Goal: Task Accomplishment & Management: Use online tool/utility

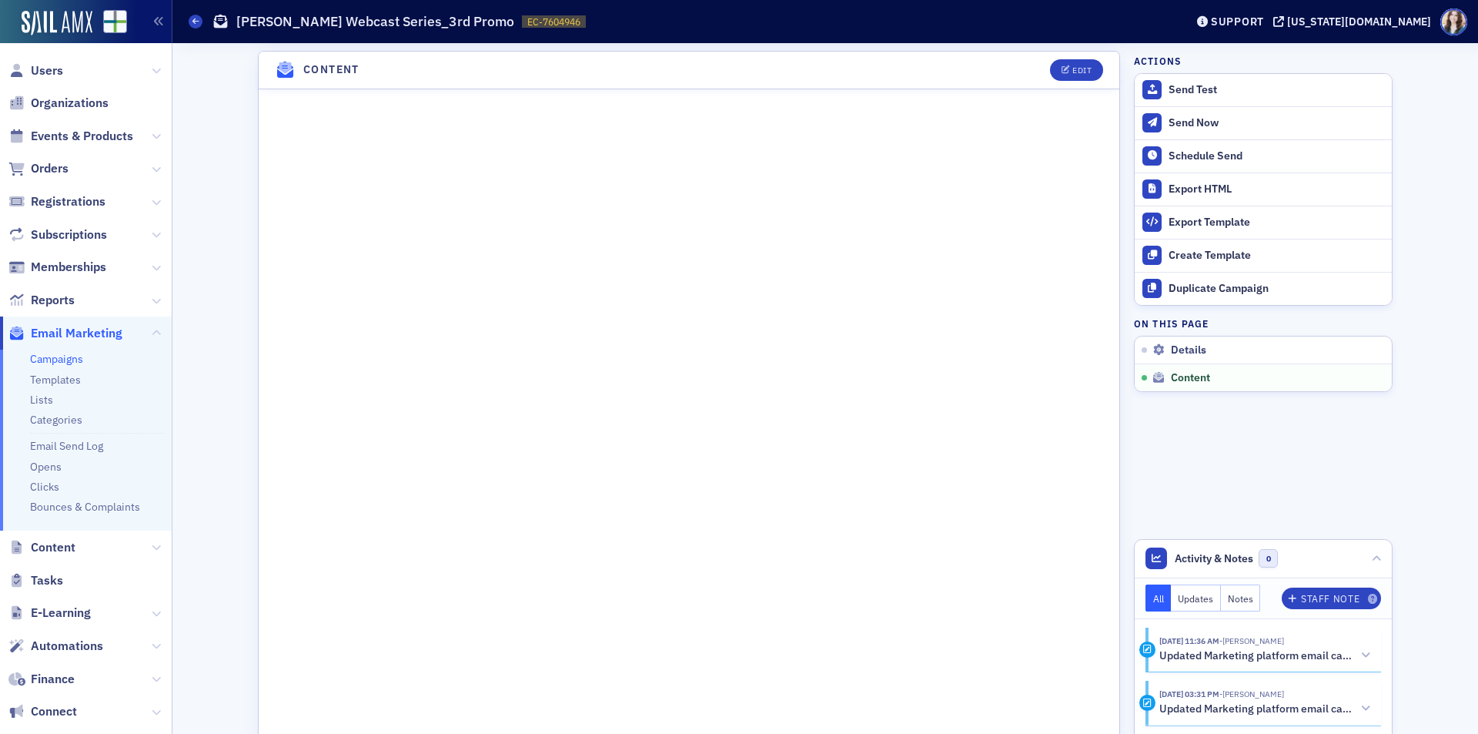
drag, startPoint x: 955, startPoint y: 71, endPoint x: 1034, endPoint y: 72, distance: 79.3
click at [955, 71] on header "Content Edit" at bounding box center [689, 71] width 861 height 38
click at [1075, 70] on div "Edit" at bounding box center [1081, 70] width 19 height 8
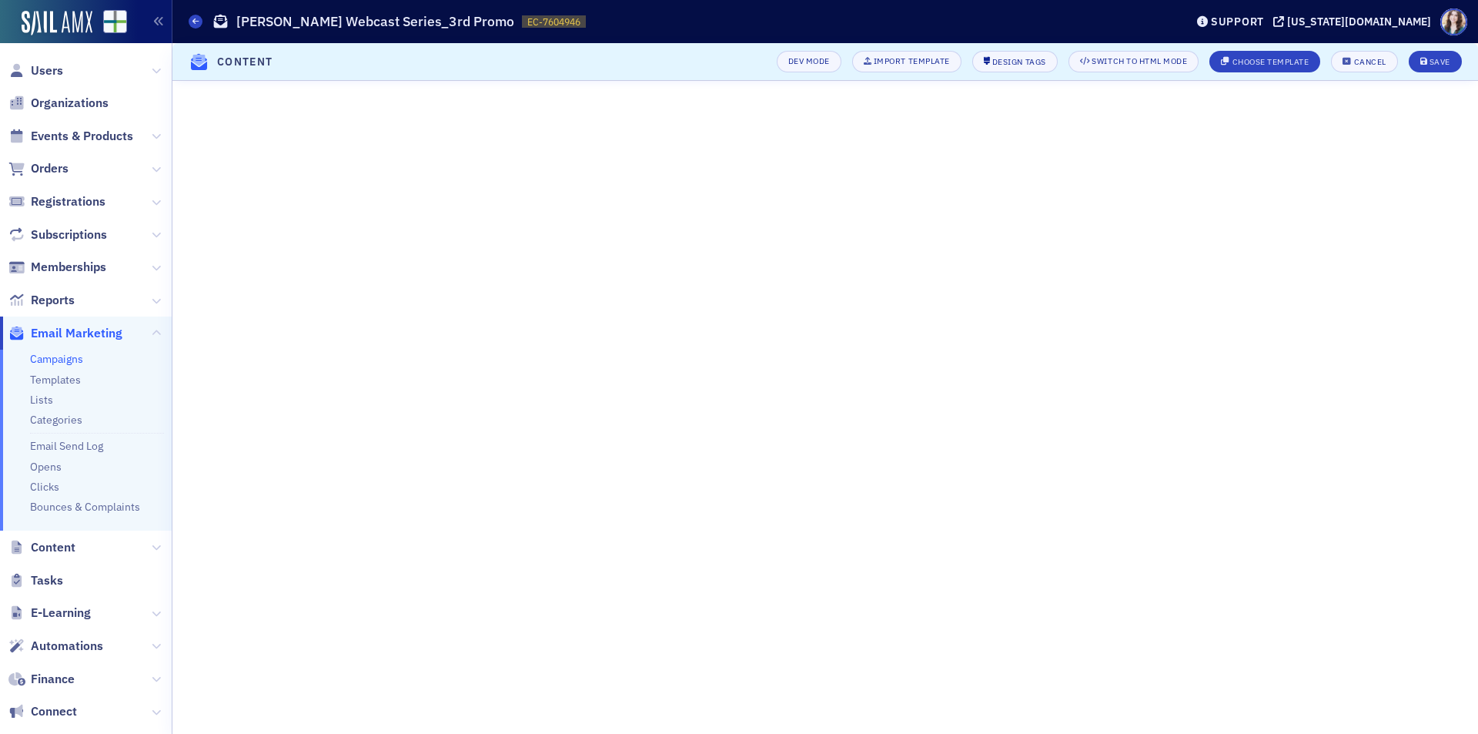
scroll to position [162, 0]
click at [1436, 61] on div "Save" at bounding box center [1440, 62] width 21 height 8
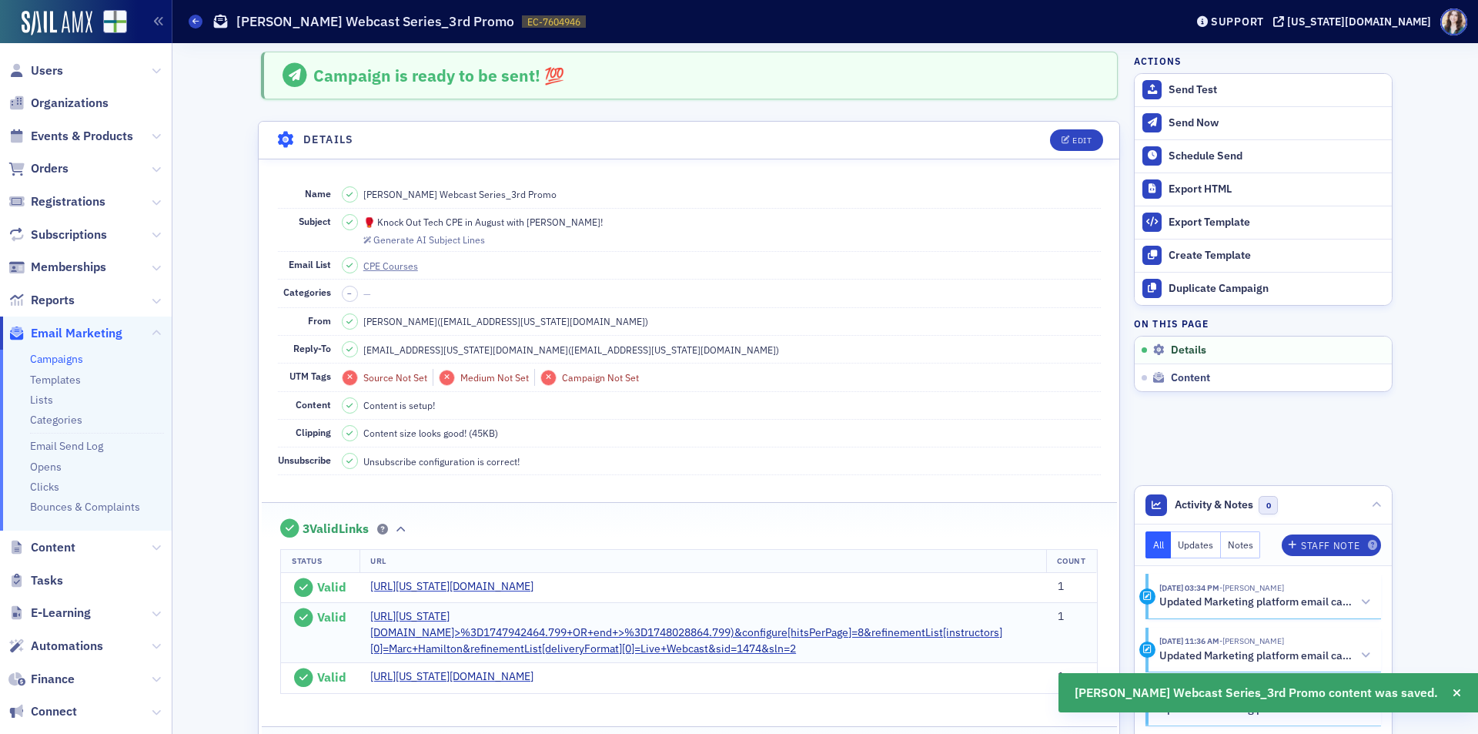
scroll to position [0, 0]
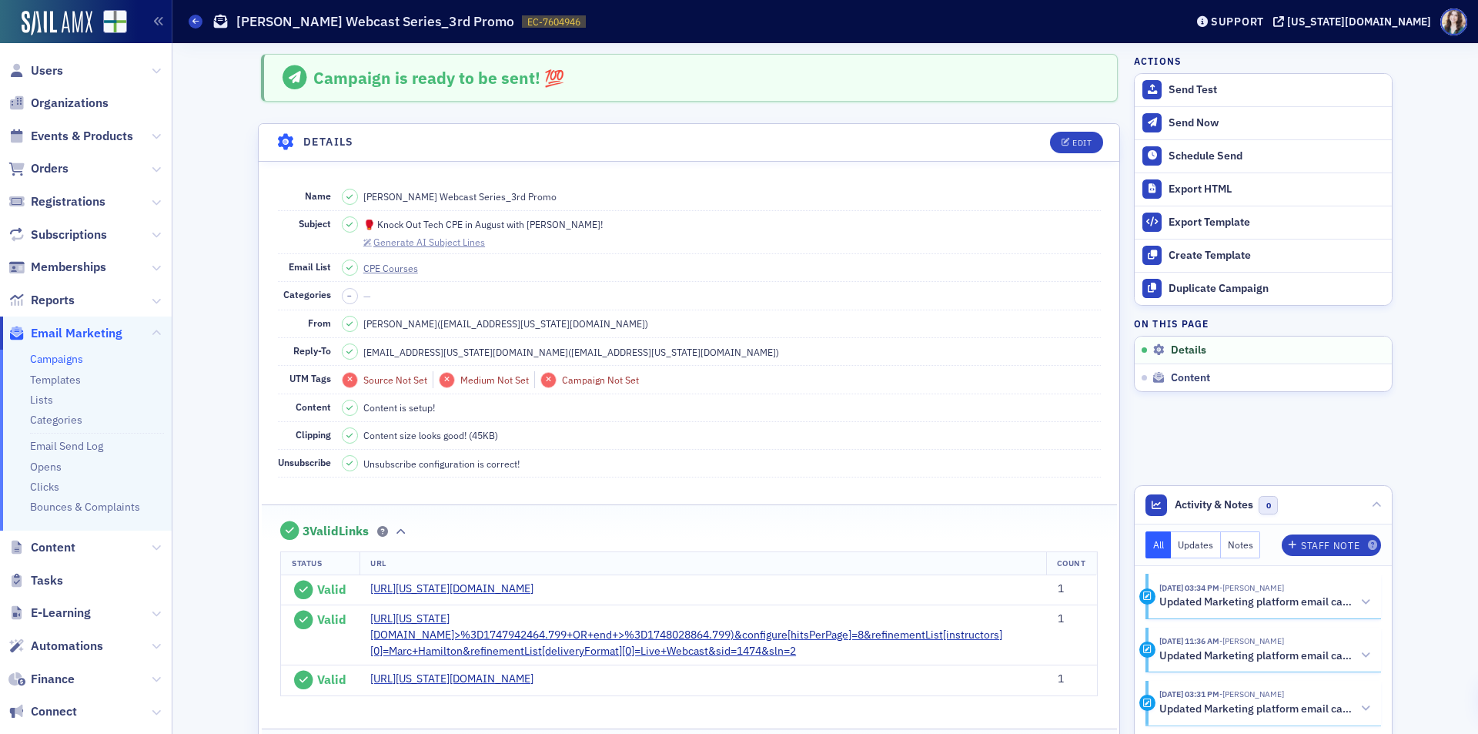
click at [448, 246] on div "Generate AI Subject Lines" at bounding box center [429, 242] width 112 height 8
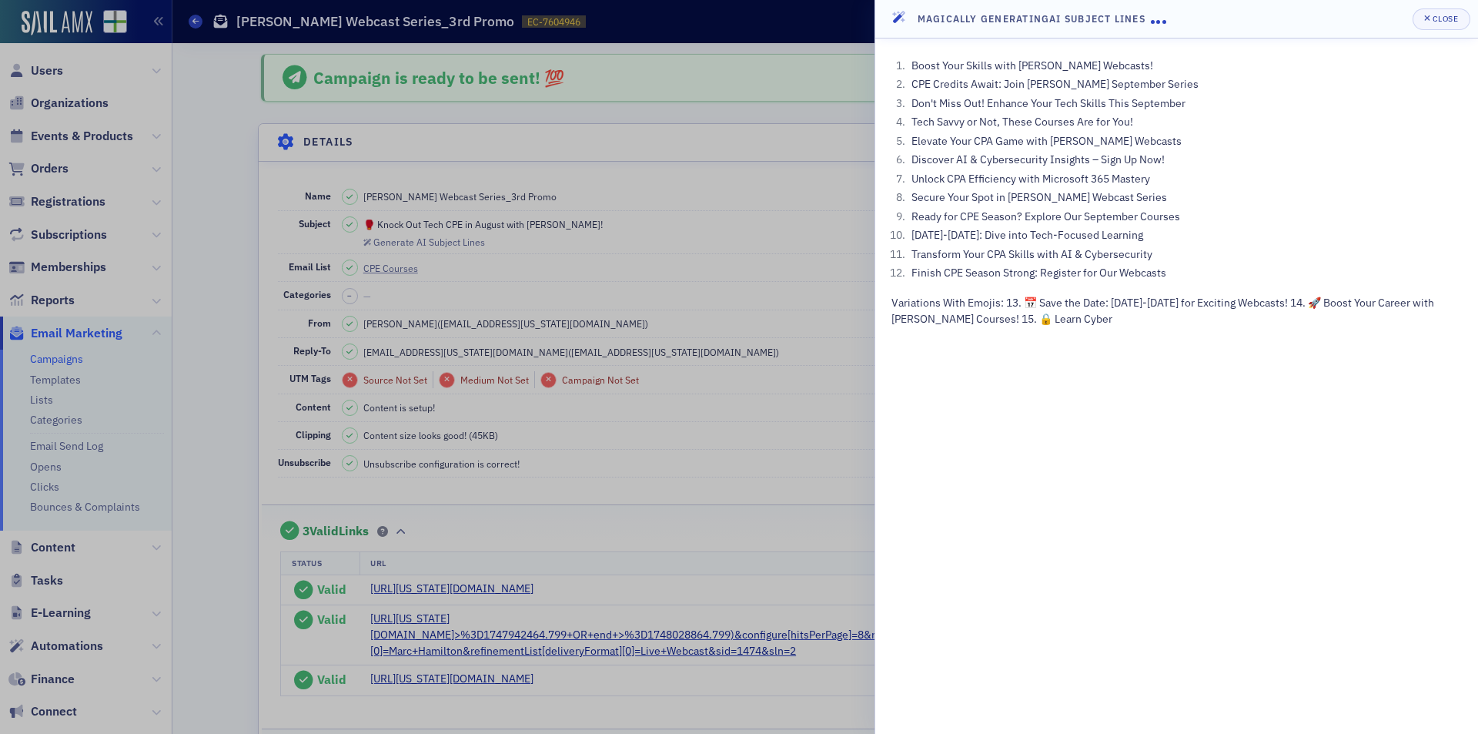
click at [822, 255] on div at bounding box center [739, 367] width 1478 height 734
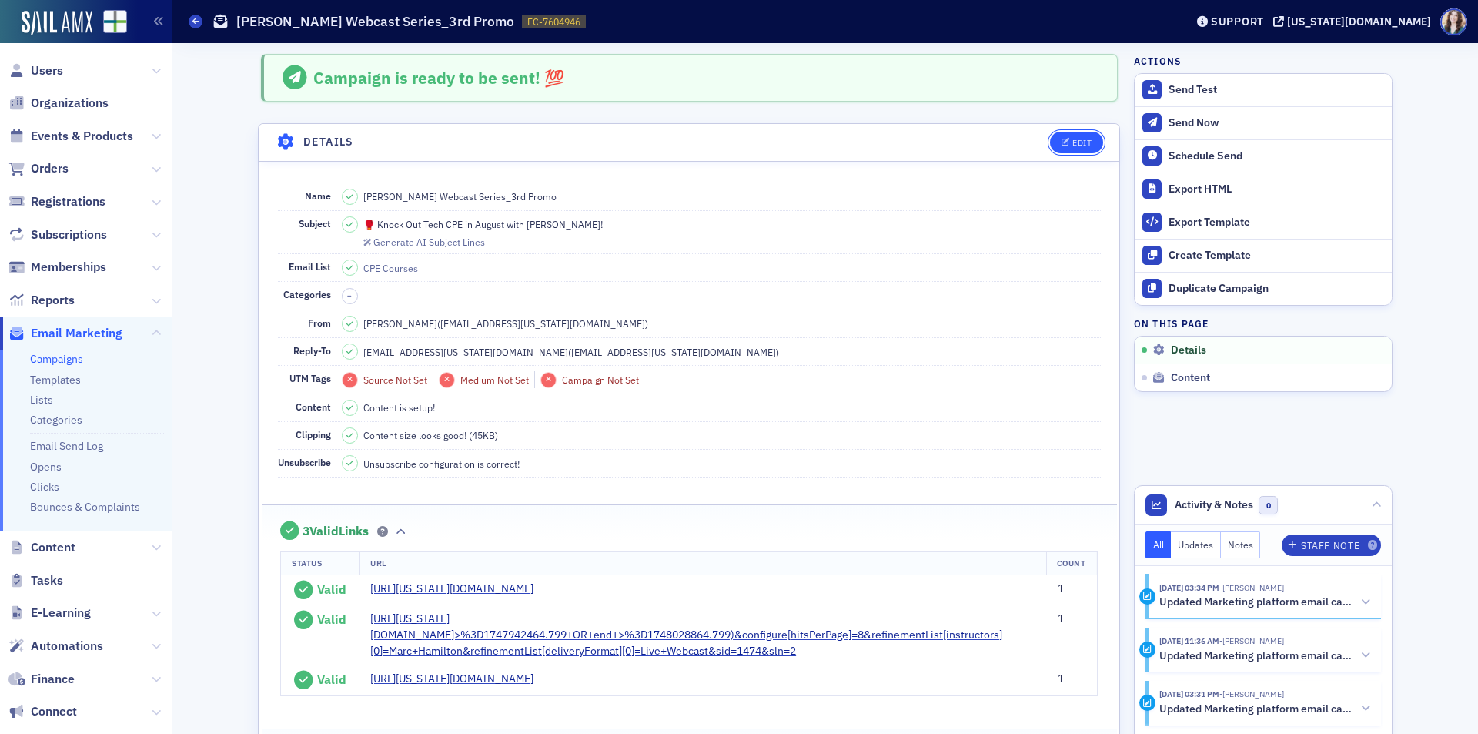
click at [1095, 141] on button "Edit" at bounding box center [1076, 143] width 53 height 22
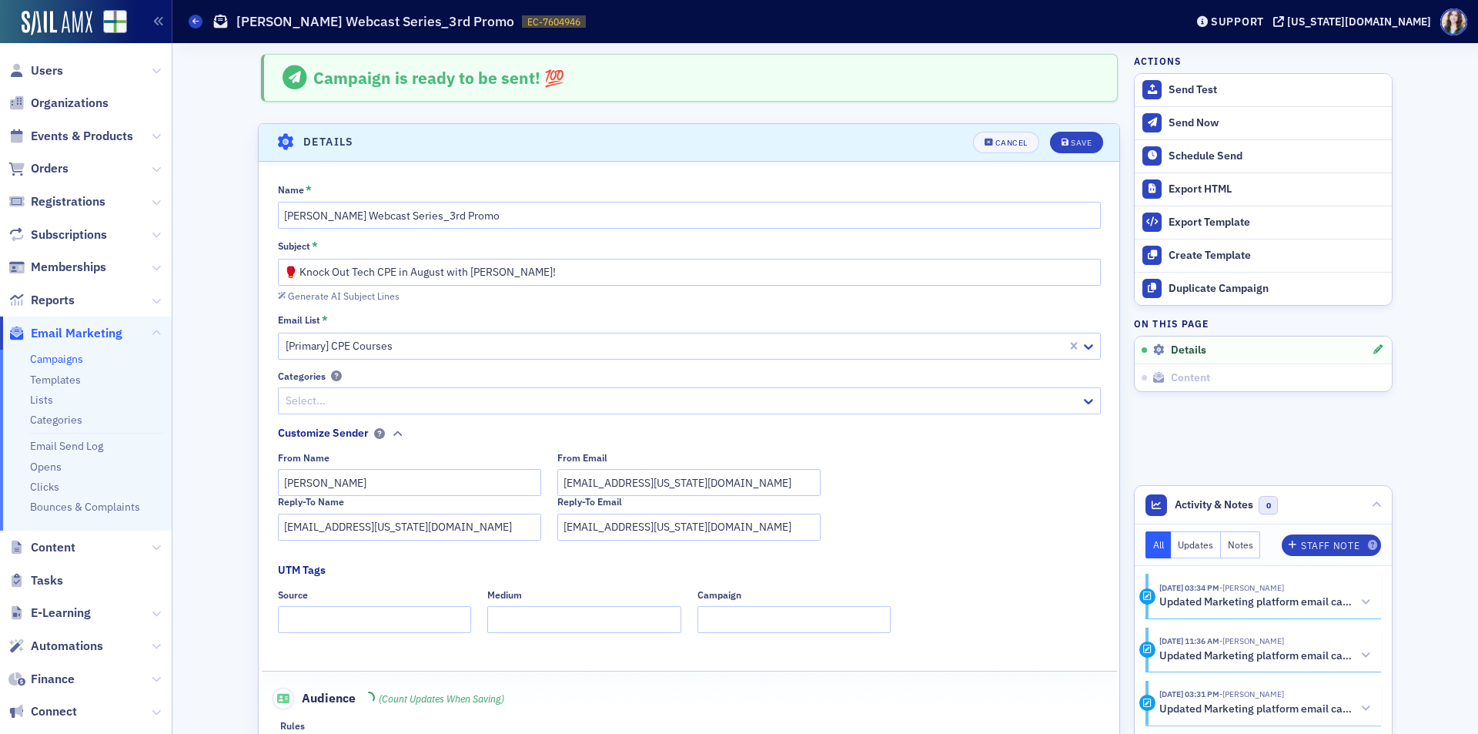
scroll to position [72, 0]
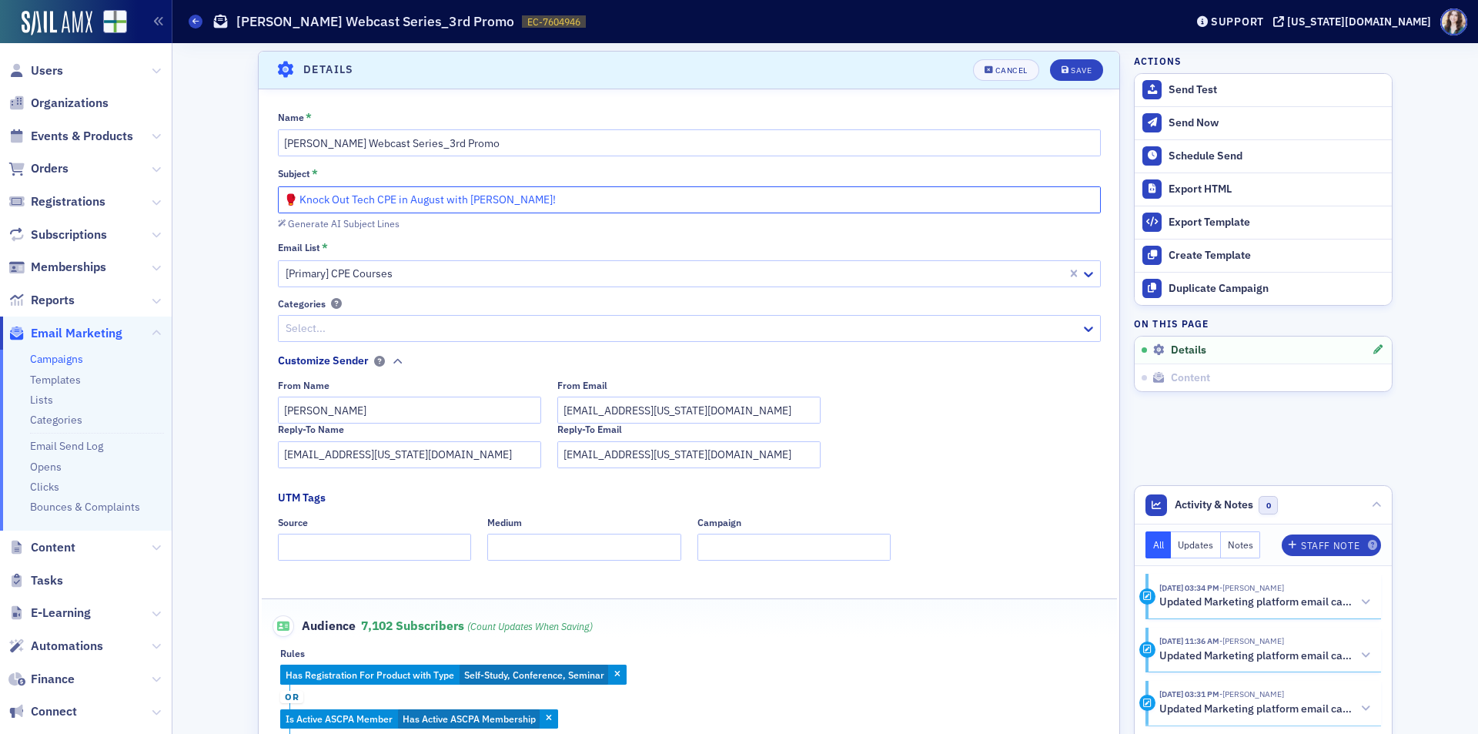
drag, startPoint x: 283, startPoint y: 199, endPoint x: 594, endPoint y: 191, distance: 310.3
click at [594, 191] on input "🥊 Knock Out Tech CPE in August with [PERSON_NAME]!" at bounding box center [689, 199] width 823 height 27
drag, startPoint x: 374, startPoint y: 203, endPoint x: 386, endPoint y: 202, distance: 12.3
click at [386, 202] on input "Become a Tech Pro 💻" at bounding box center [689, 199] width 823 height 27
click at [278, 205] on input "Become a Tech Pro" at bounding box center [689, 199] width 823 height 27
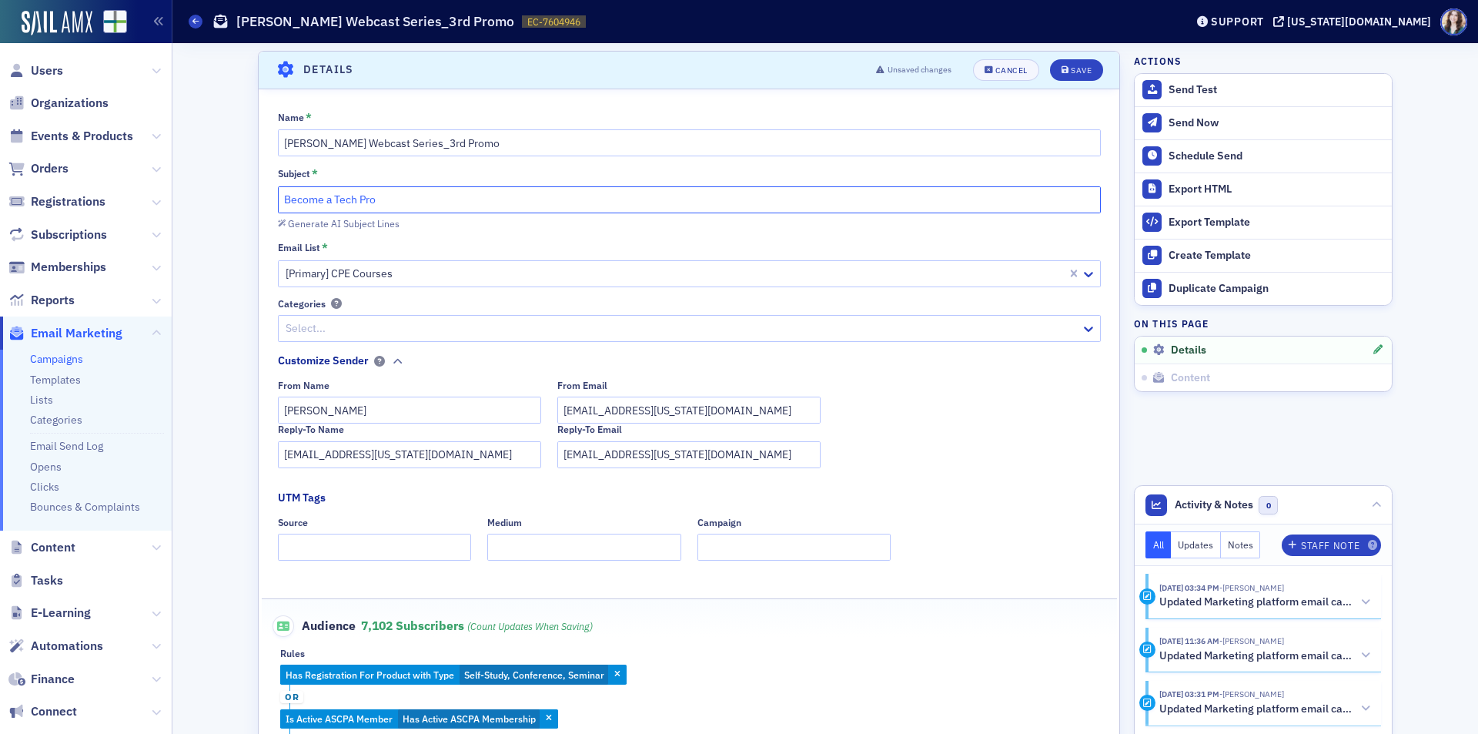
paste input "💻"
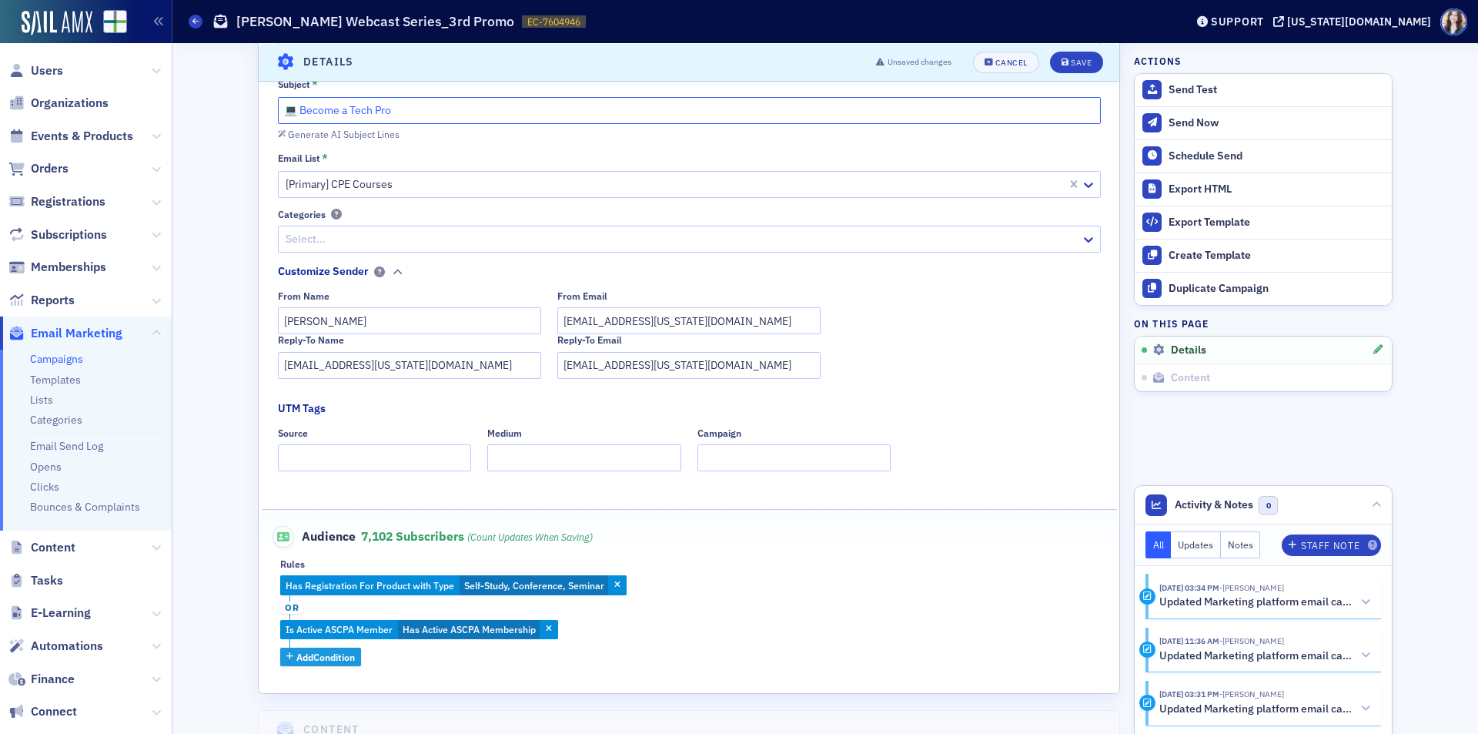
scroll to position [0, 0]
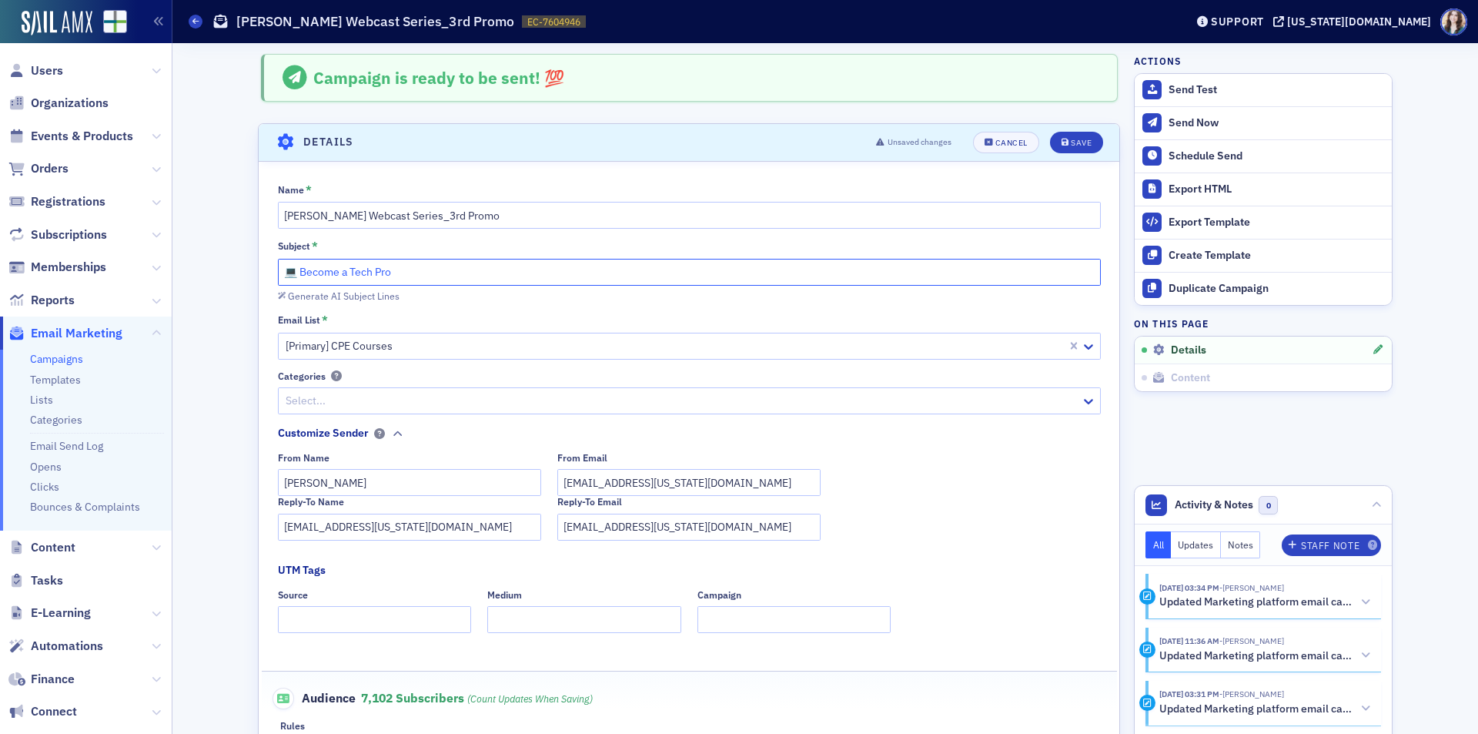
drag, startPoint x: 298, startPoint y: 278, endPoint x: 408, endPoint y: 282, distance: 110.1
click at [408, 282] on input "💻 Become a Tech Pro" at bounding box center [689, 272] width 823 height 27
click at [343, 300] on div "Generate AI Subject Lines" at bounding box center [344, 296] width 112 height 8
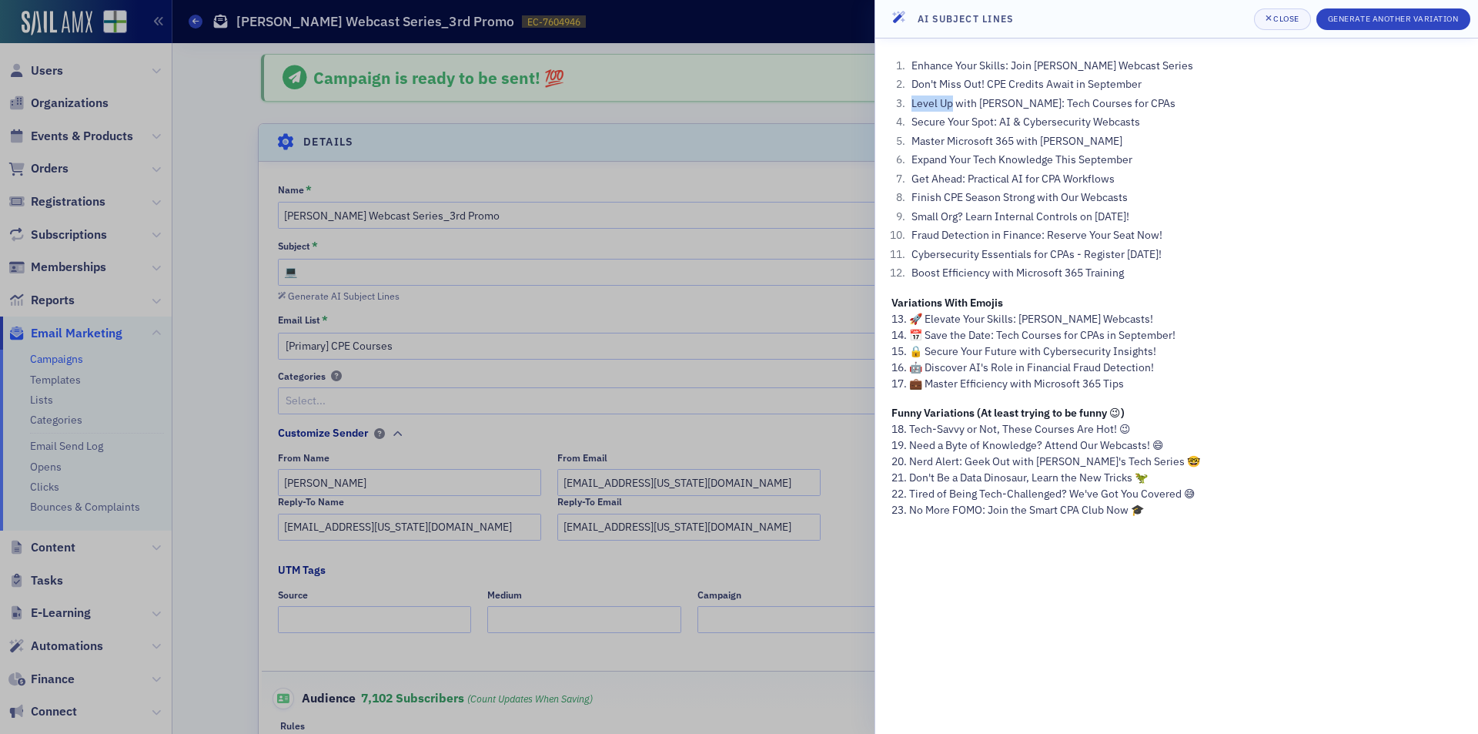
drag, startPoint x: 912, startPoint y: 106, endPoint x: 951, endPoint y: 108, distance: 38.5
click at [951, 108] on li "Level Up with [PERSON_NAME]: Tech Courses for CPAs" at bounding box center [1185, 103] width 554 height 16
copy li "Level Up"
click at [979, 133] on li "Master Microsoft 365 with [PERSON_NAME]" at bounding box center [1185, 141] width 554 height 16
click at [751, 176] on div at bounding box center [739, 367] width 1478 height 734
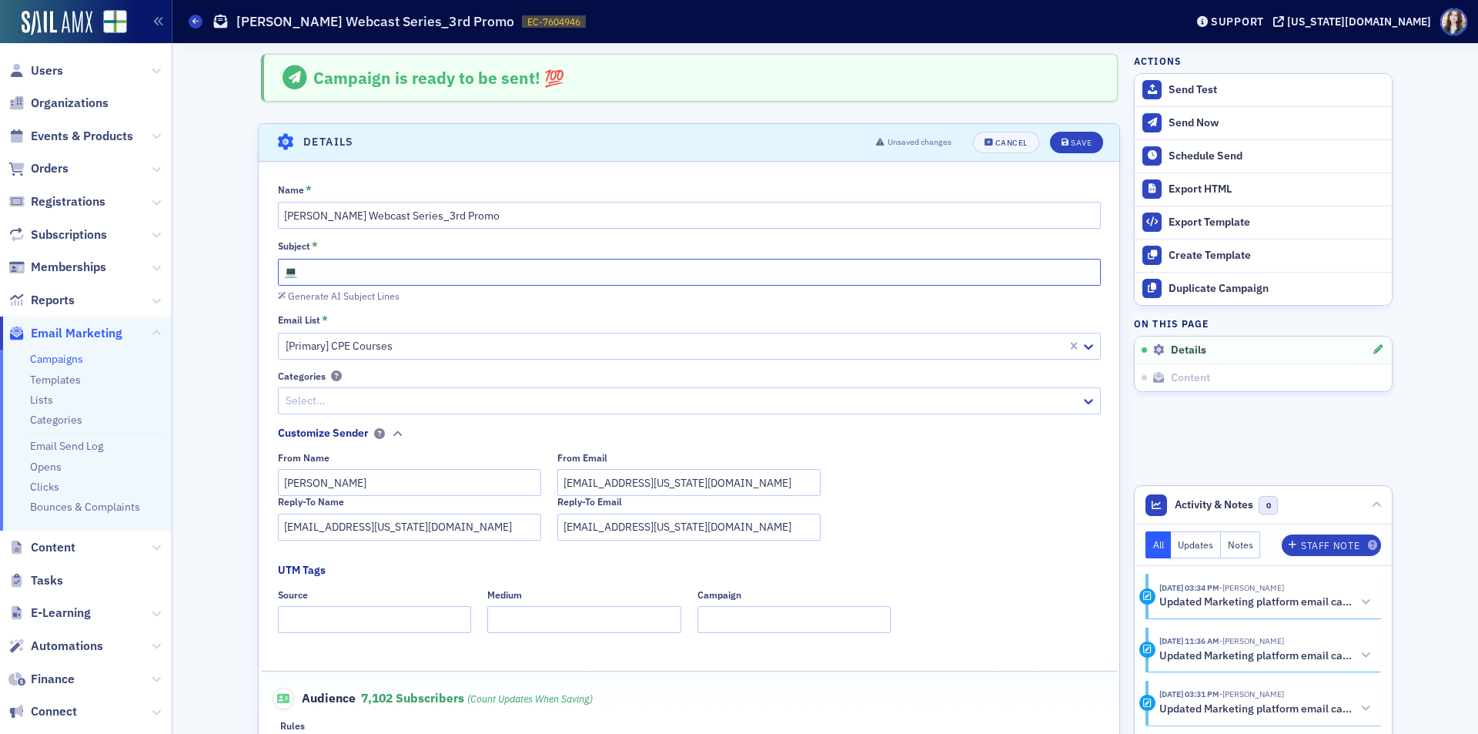
click at [395, 273] on input "💻" at bounding box center [689, 272] width 823 height 27
paste input "Level Up"
click at [367, 293] on div "Generate AI Subject Lines" at bounding box center [344, 296] width 112 height 8
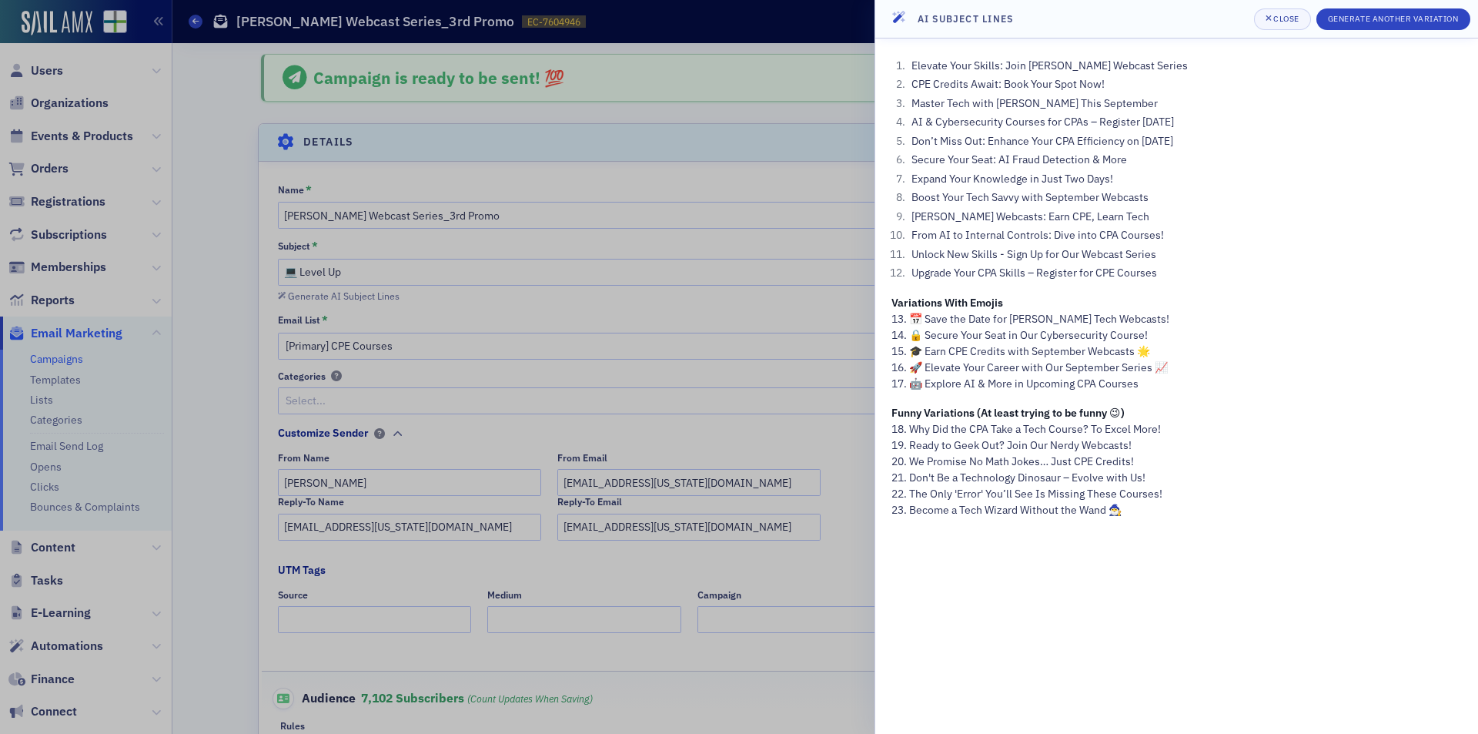
click at [826, 177] on div at bounding box center [739, 367] width 1478 height 734
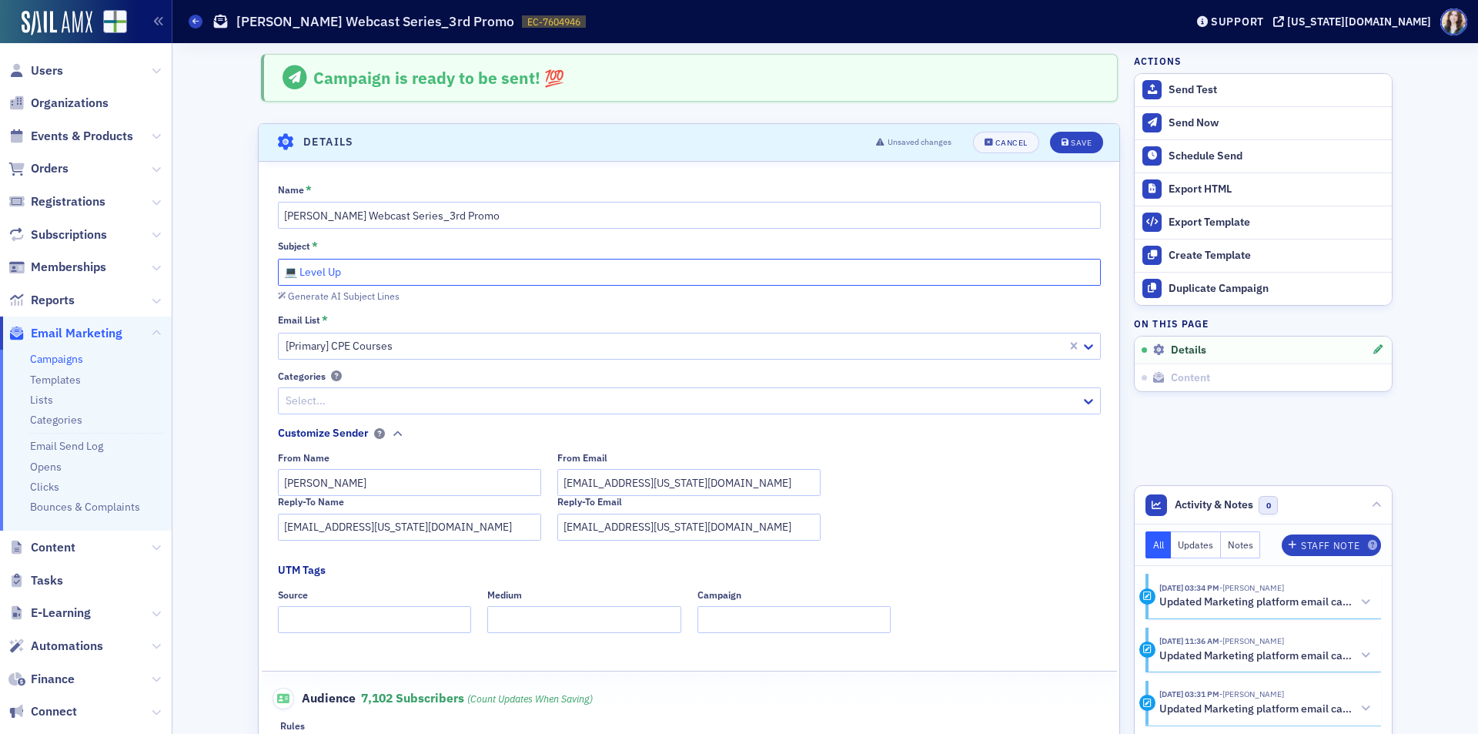
click at [463, 276] on input "💻 Level Up" at bounding box center [689, 272] width 823 height 27
type input "💻 Level Up Your Tech Expertise with [PERSON_NAME]"
click at [1068, 149] on button "Save" at bounding box center [1076, 143] width 53 height 22
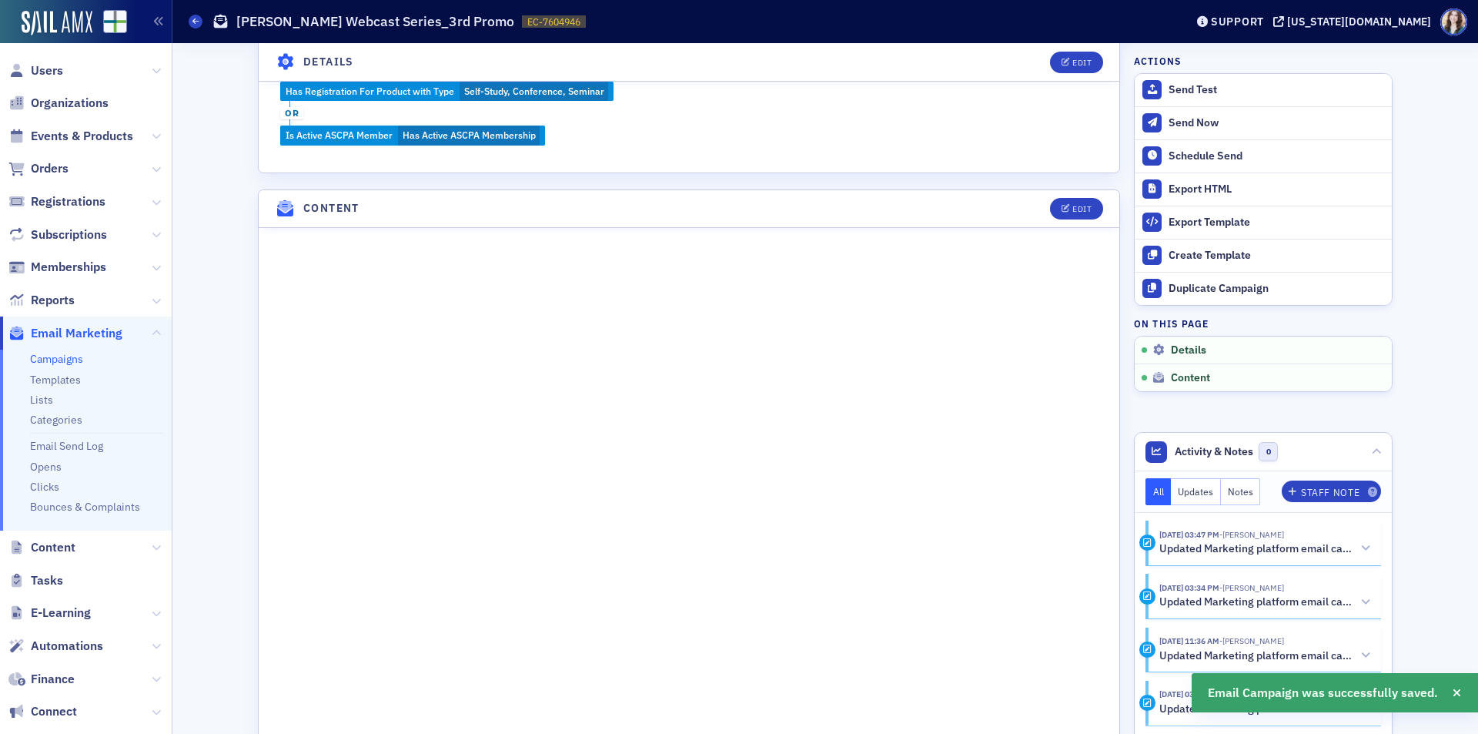
scroll to position [765, 0]
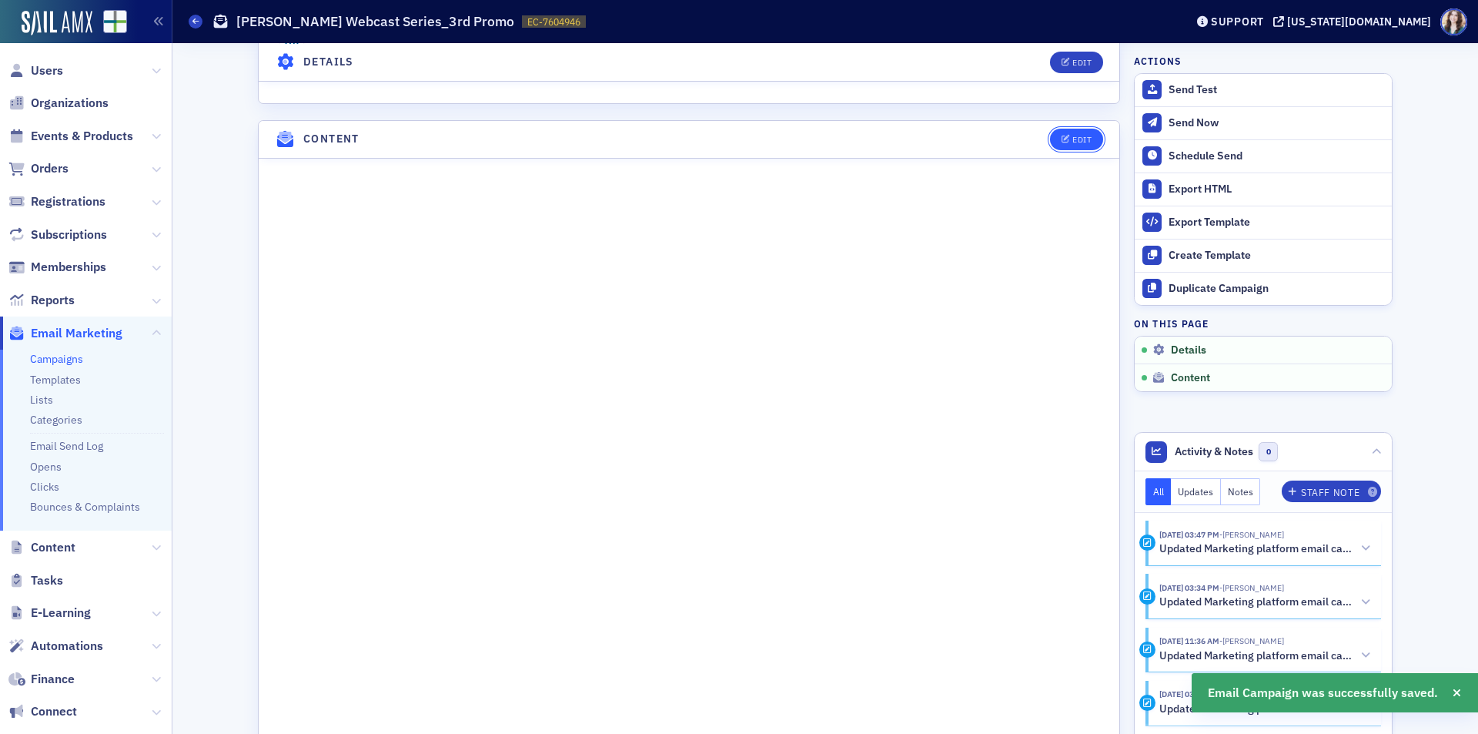
click at [1091, 133] on button "Edit" at bounding box center [1076, 140] width 53 height 22
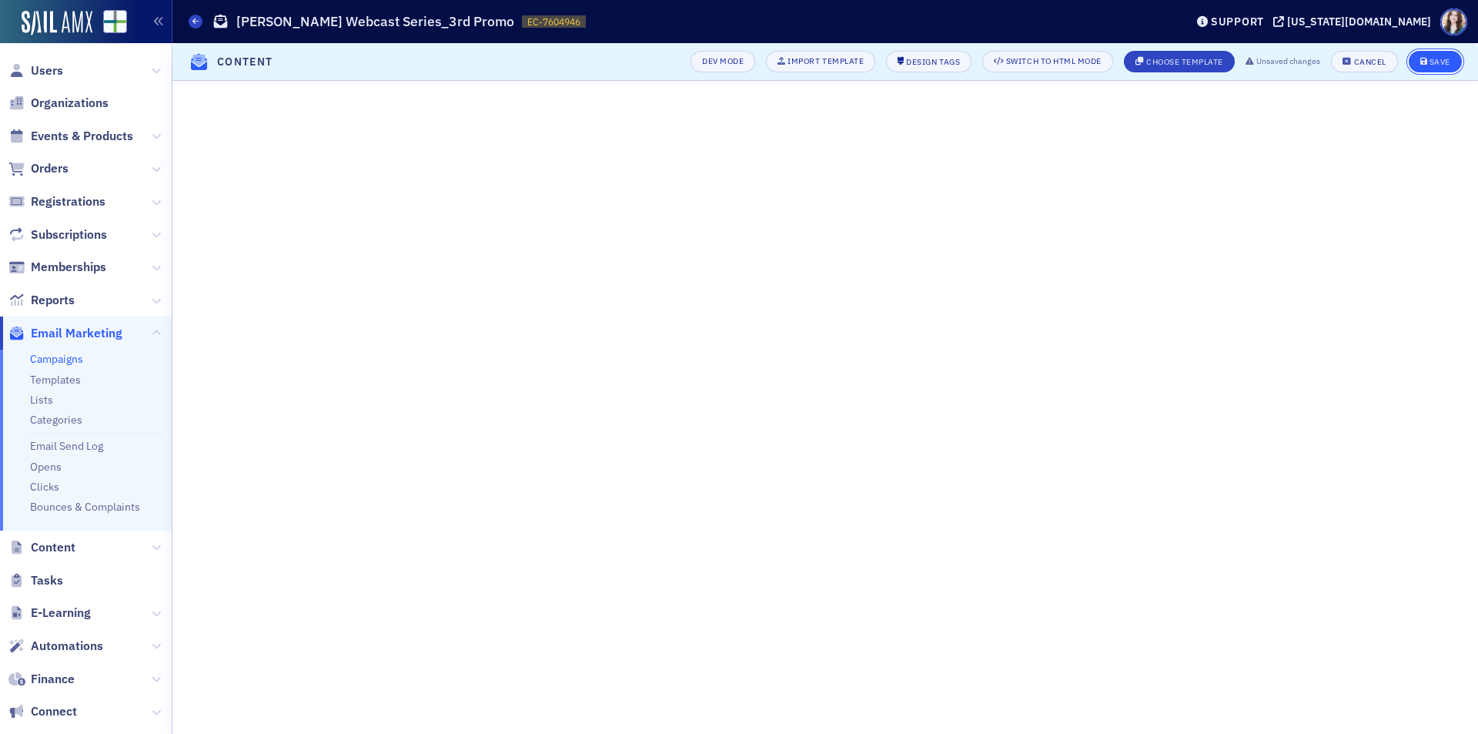
click at [1455, 64] on button "Save" at bounding box center [1435, 62] width 53 height 22
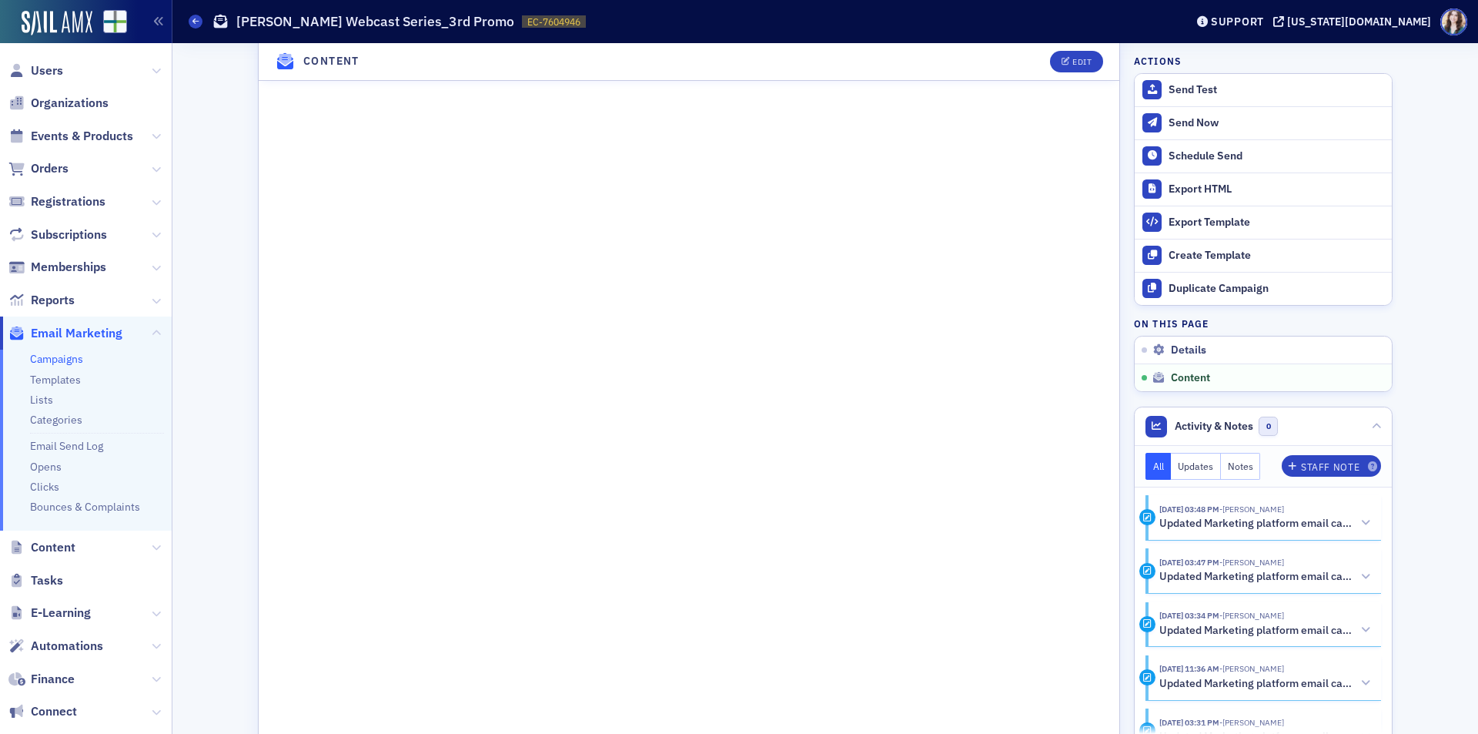
scroll to position [1065, 0]
click at [1082, 62] on div "Edit" at bounding box center [1081, 62] width 19 height 8
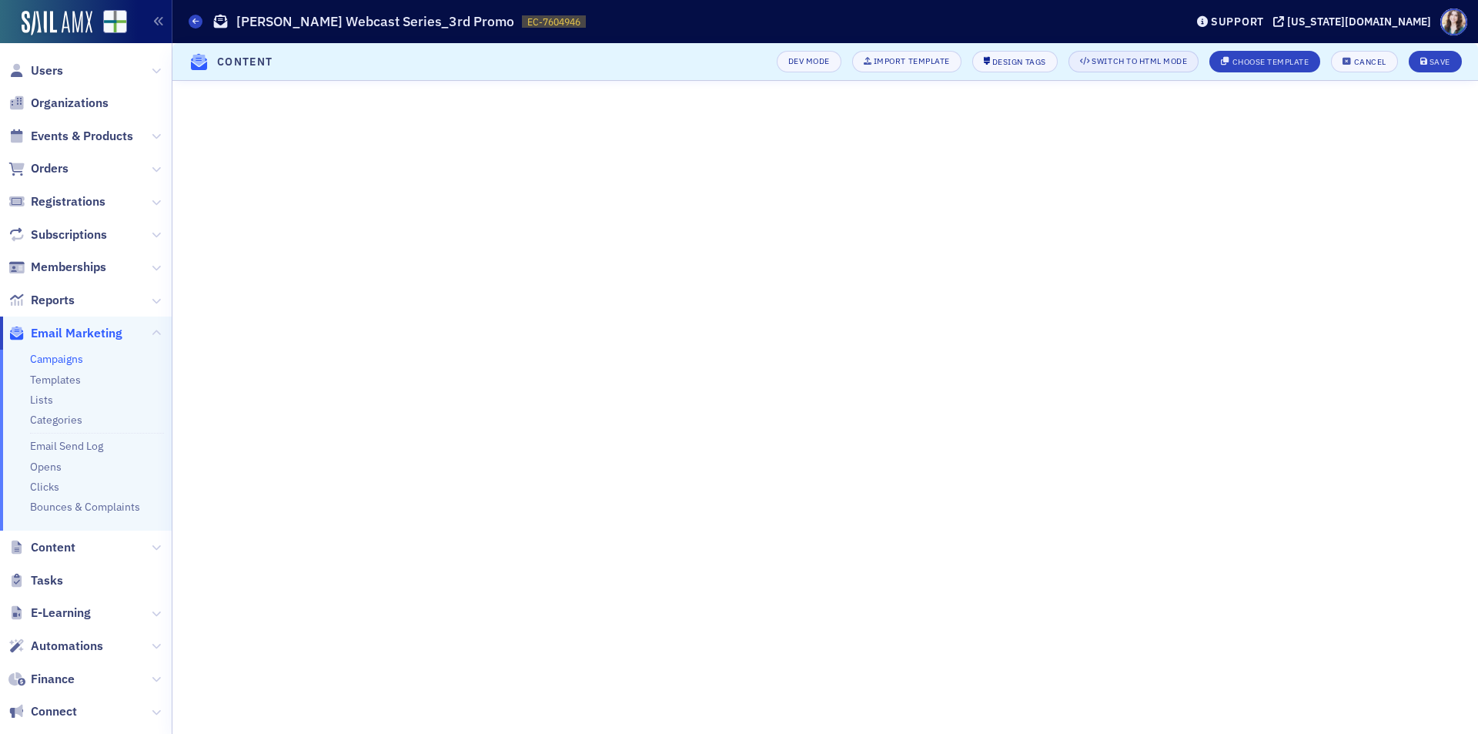
scroll to position [162, 0]
click at [1433, 55] on button "Save" at bounding box center [1435, 62] width 53 height 22
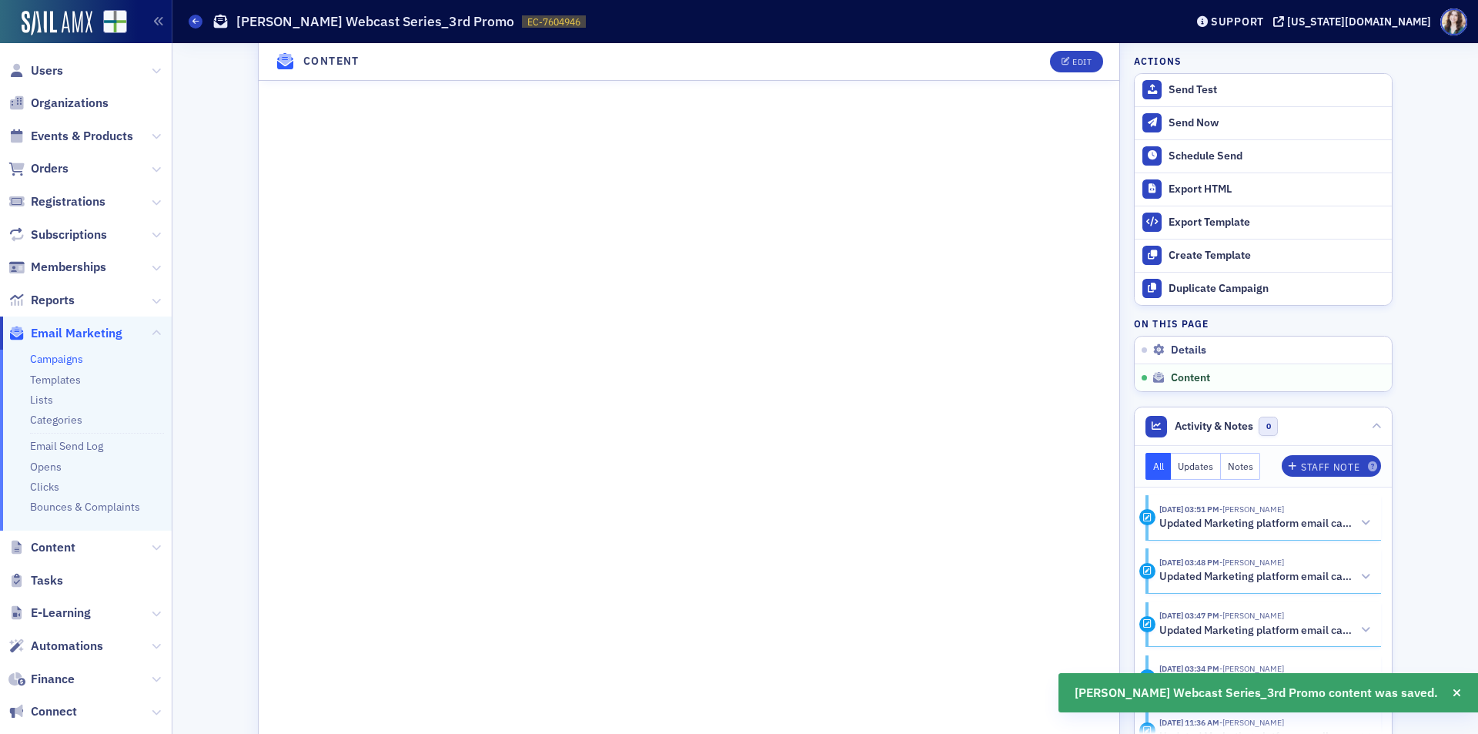
scroll to position [1065, 0]
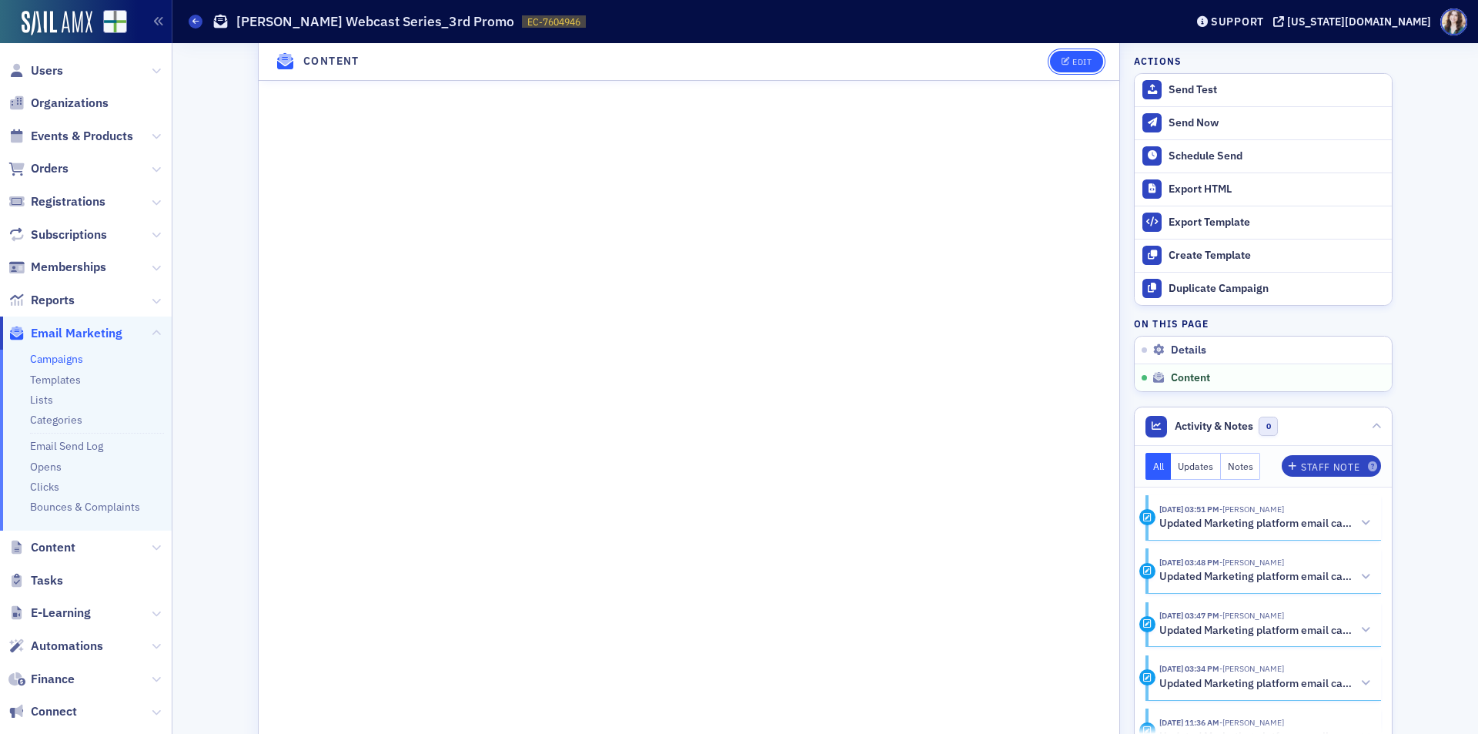
click at [1083, 59] on div "Edit" at bounding box center [1081, 62] width 19 height 8
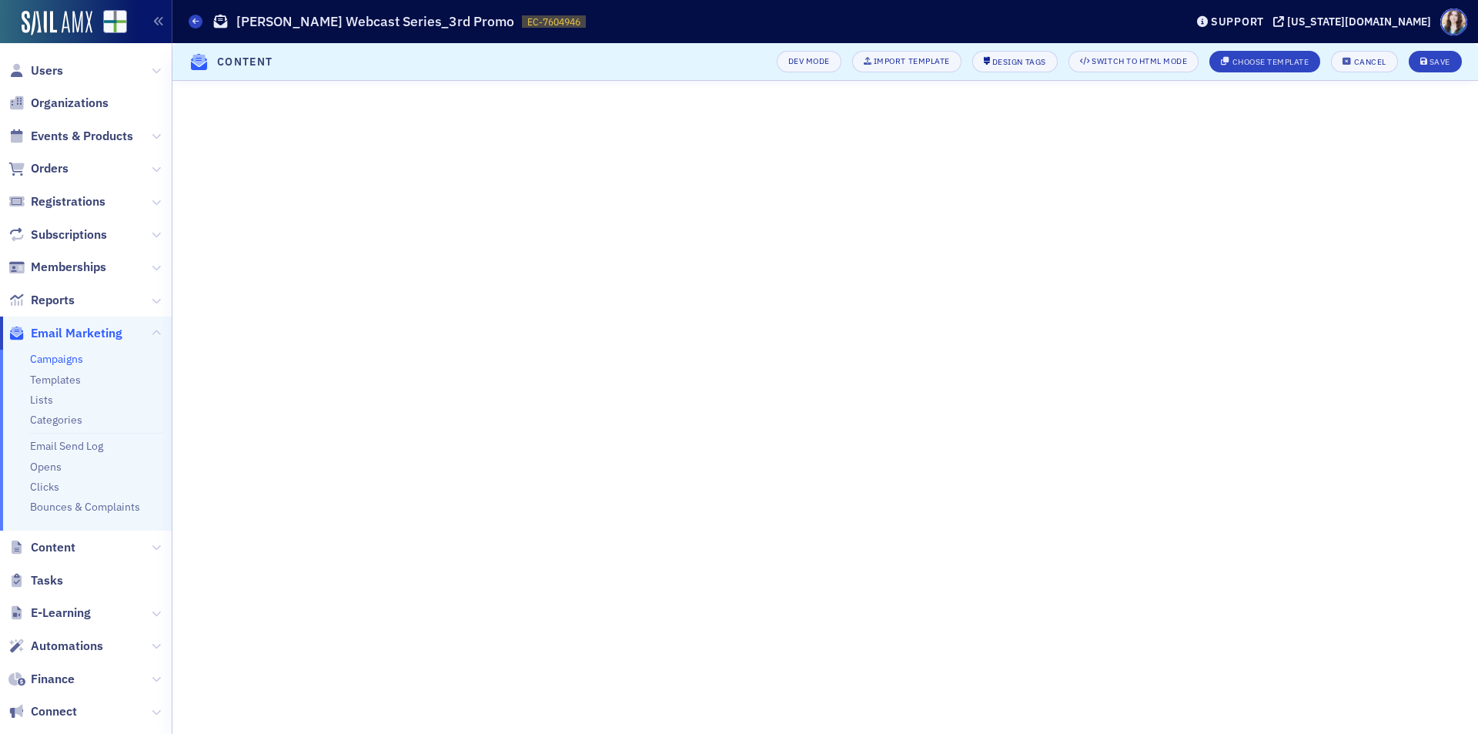
scroll to position [162, 0]
click at [1440, 65] on div "Save" at bounding box center [1440, 62] width 21 height 8
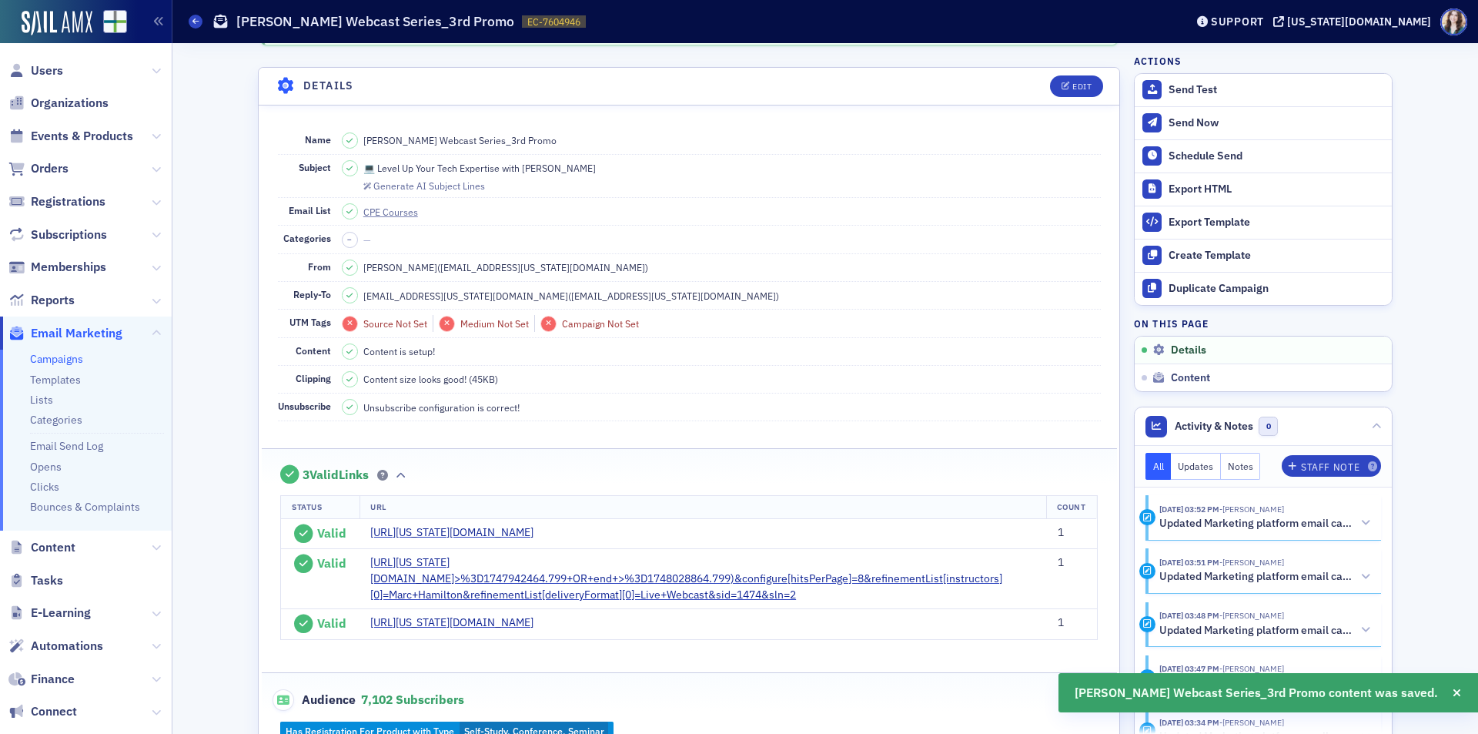
scroll to position [0, 0]
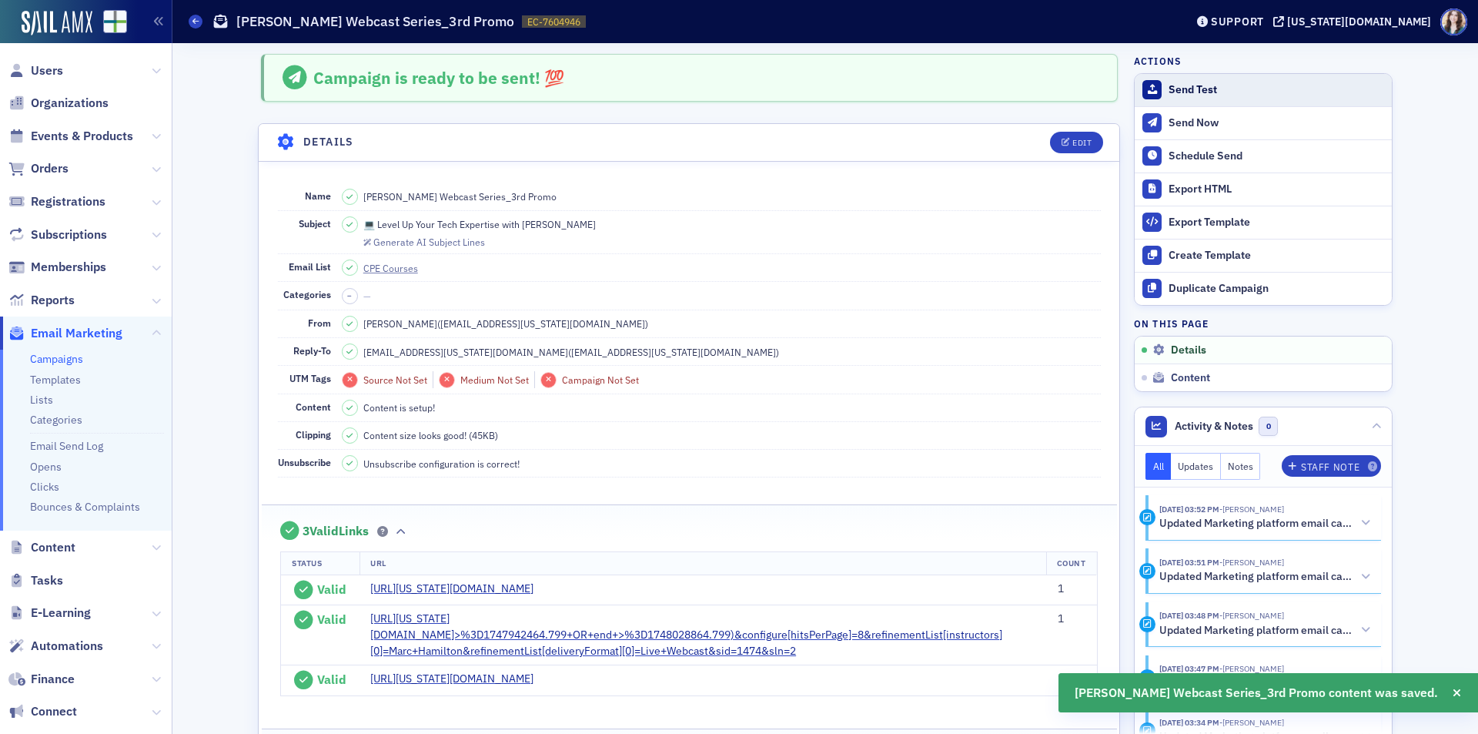
click at [1159, 83] on button "Send Test" at bounding box center [1263, 90] width 257 height 32
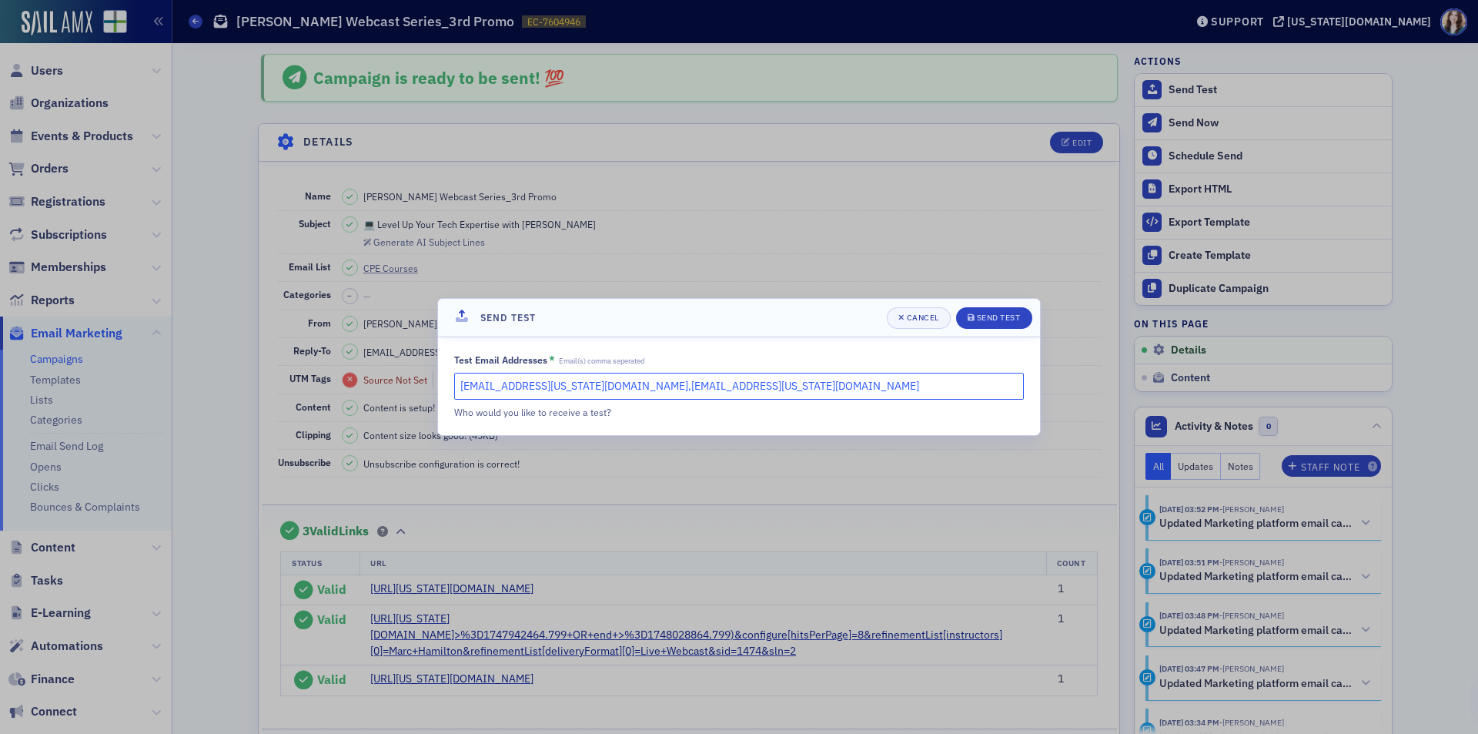
drag, startPoint x: 575, startPoint y: 390, endPoint x: 767, endPoint y: 387, distance: 191.7
click at [767, 387] on input "[EMAIL_ADDRESS][US_STATE][DOMAIN_NAME],[EMAIL_ADDRESS][US_STATE][DOMAIN_NAME]" at bounding box center [739, 386] width 570 height 27
type input "[EMAIL_ADDRESS][US_STATE][DOMAIN_NAME], [EMAIL_ADDRESS][US_STATE][DOMAIN_NAME]"
click at [1016, 316] on div "Send Test" at bounding box center [999, 317] width 44 height 8
